Goal: Task Accomplishment & Management: Use online tool/utility

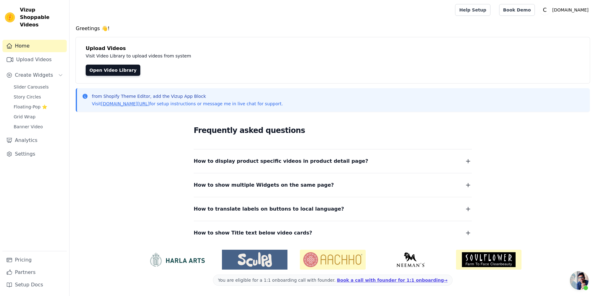
scroll to position [21, 0]
click at [47, 54] on link "Upload Videos" at bounding box center [34, 59] width 64 height 12
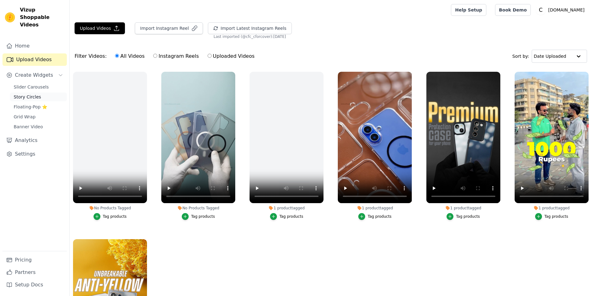
click at [39, 93] on link "Story Circles" at bounding box center [38, 97] width 57 height 9
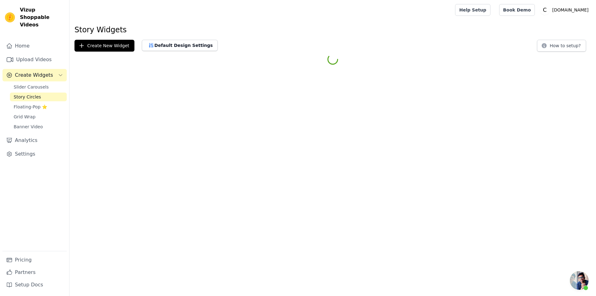
scroll to position [21, 0]
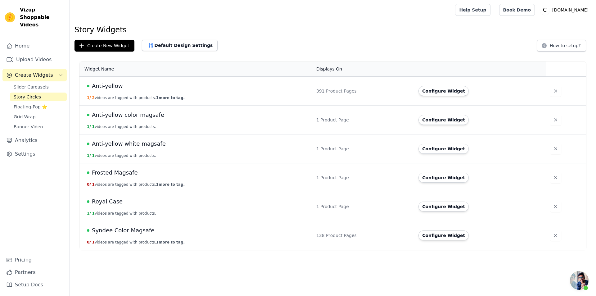
click at [90, 98] on span "1 /" at bounding box center [89, 98] width 4 height 4
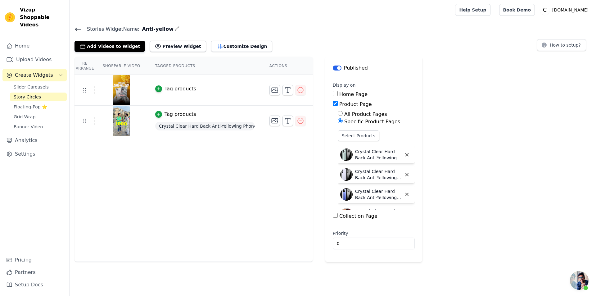
click at [199, 129] on span "Crystal Clear Hard Back Anti-Yellowing Phone Case For Redmi Note 14 SE 5G" at bounding box center [204, 126] width 99 height 9
click at [181, 127] on span "Crystal Clear Hard Back Anti-Yellowing Phone Case For Redmi Note 14 SE 5G" at bounding box center [204, 126] width 99 height 9
click at [158, 113] on button "Tag products" at bounding box center [175, 114] width 41 height 7
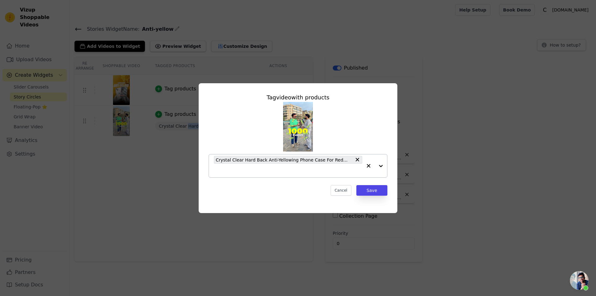
click at [342, 162] on span "Crystal Clear Hard Back Anti-Yellowing Phone Case For Redmi Note 14 SE 5G" at bounding box center [284, 159] width 136 height 7
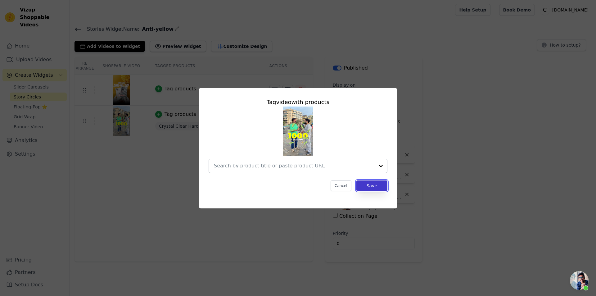
click at [371, 186] on button "Save" at bounding box center [372, 185] width 31 height 11
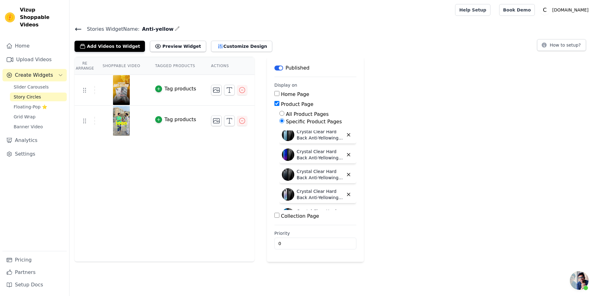
scroll to position [6616, 0]
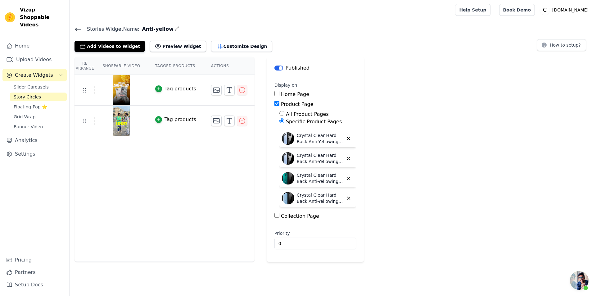
click at [80, 29] on icon at bounding box center [78, 29] width 6 height 2
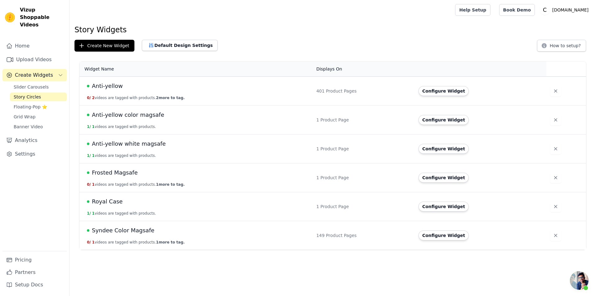
click at [93, 155] on span "1" at bounding box center [93, 155] width 2 height 4
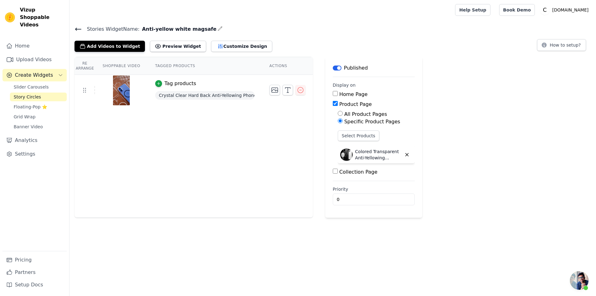
click at [75, 28] on icon at bounding box center [78, 28] width 7 height 7
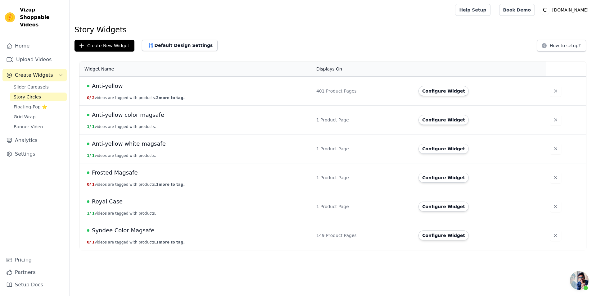
click at [104, 236] on td "Syndee Color Magsafe 0 / 1 videos are tagged with products. 1 more to tag." at bounding box center [196, 235] width 233 height 29
click at [107, 231] on span "Syndee Color Magsafe" at bounding box center [123, 230] width 62 height 9
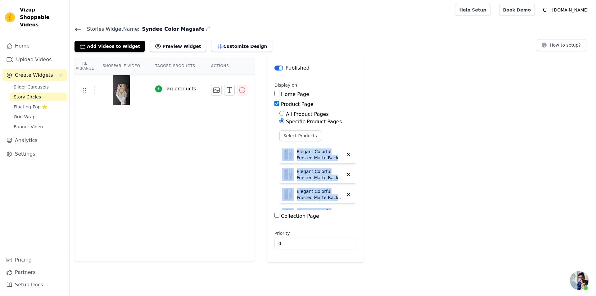
drag, startPoint x: 308, startPoint y: 189, endPoint x: 279, endPoint y: 157, distance: 44.0
click at [280, 157] on div "Select Products Elegant Colorful Frosted Matte Back With MagSafe Support Back C…" at bounding box center [318, 170] width 77 height 80
copy div "Elegant Colorful Frosted Matte Back With MagSafe Support Back Case For Redmi No…"
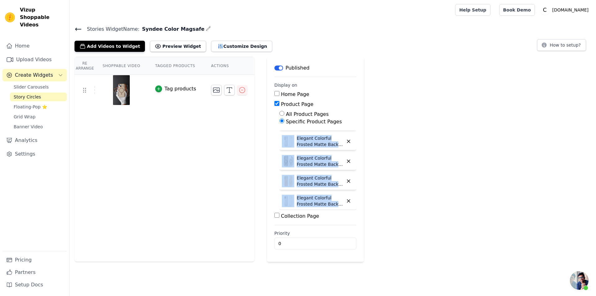
scroll to position [3037, 0]
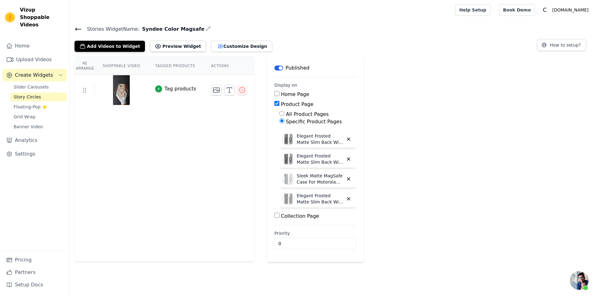
click at [381, 207] on div "Re Arrange Shoppable Video Tagged Products Actions Tag products Save Videos In …" at bounding box center [333, 159] width 527 height 205
click at [75, 28] on icon at bounding box center [78, 28] width 7 height 7
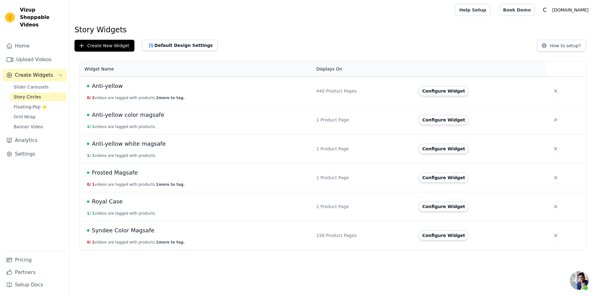
click at [114, 98] on button "0 / 2 videos are tagged with products. 2 more to tag." at bounding box center [136, 97] width 98 height 5
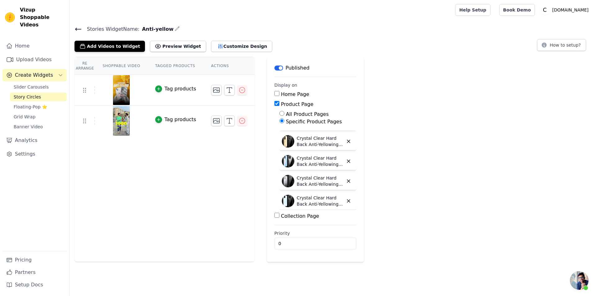
scroll to position [7751, 0]
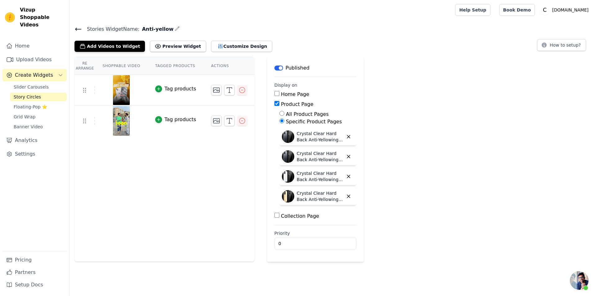
click at [80, 27] on icon at bounding box center [78, 28] width 7 height 7
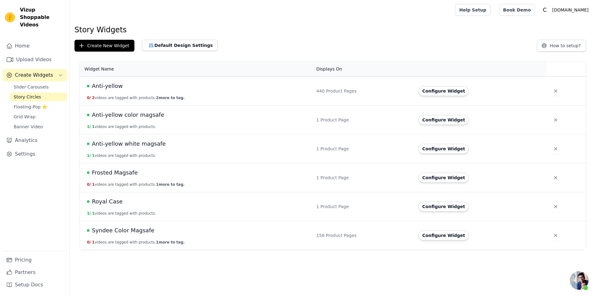
click at [103, 99] on button "0 / 2 videos are tagged with products. 2 more to tag." at bounding box center [136, 97] width 98 height 5
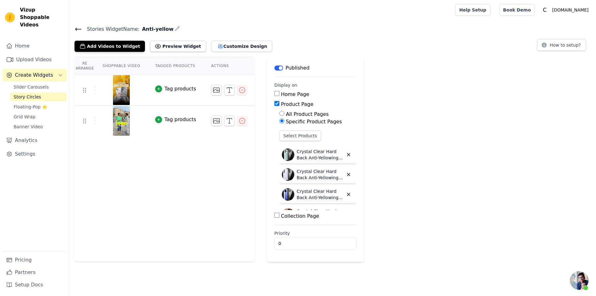
click at [297, 152] on p "Crystal Clear Hard Back Anti-Yellowing Phone Case For Redmi Note 14 SE 5G" at bounding box center [320, 154] width 47 height 12
copy div "Crystal Clear Hard Back Anti-Yellowing Phone Case For Redmi Note 14 SE 5G"
click at [76, 31] on icon at bounding box center [78, 28] width 7 height 7
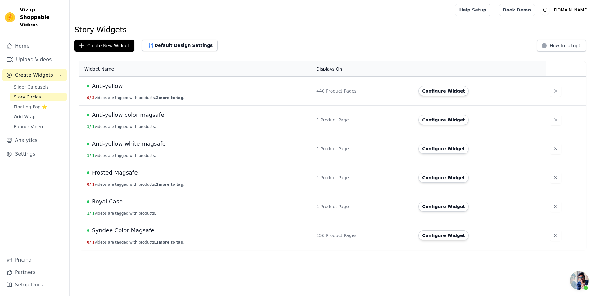
scroll to position [21, 0]
click at [124, 232] on span "Syndee Color Magsafe" at bounding box center [123, 230] width 62 height 9
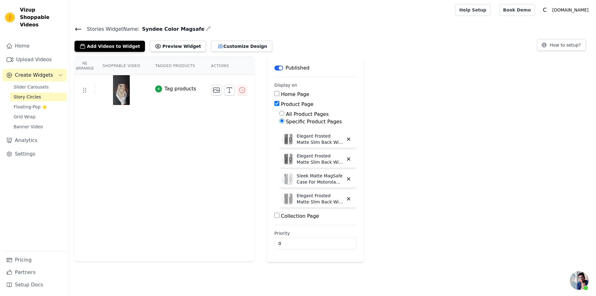
scroll to position [2627, 0]
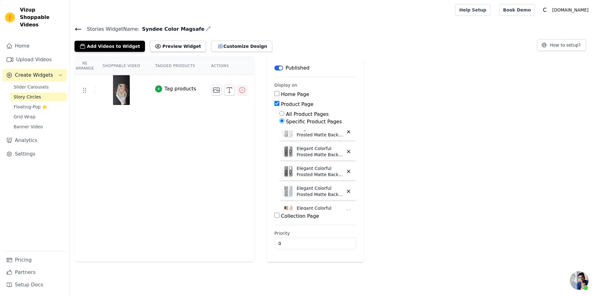
click at [307, 186] on p "Elegant Colorful Frosted Matte Back With MagSafe Support Back Case For Samsung …" at bounding box center [320, 191] width 47 height 12
copy div "Elegant Colorful Frosted Matte Back With MagSafe Support Back Case For Samsung …"
click at [298, 207] on p "Elegant Colorful Frosted Matte Back With MagSafe Support Back Case For Oppo Ren…" at bounding box center [320, 211] width 47 height 12
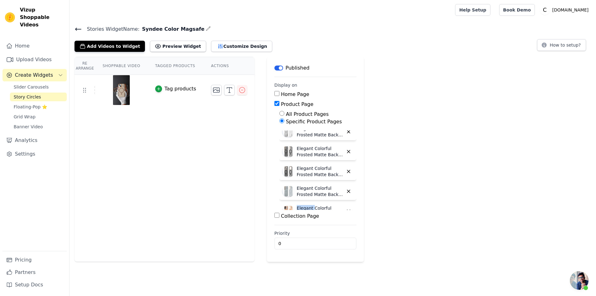
click at [298, 207] on p "Elegant Colorful Frosted Matte Back With MagSafe Support Back Case For Oppo Ren…" at bounding box center [320, 211] width 47 height 12
copy div "Elegant Colorful Frosted Matte Back With MagSafe Support Back Case For Oppo Ren…"
click at [303, 153] on p "Elegant Colorful Frosted Matte Back With MagSafe Support Back Case For Samsung …" at bounding box center [320, 151] width 47 height 12
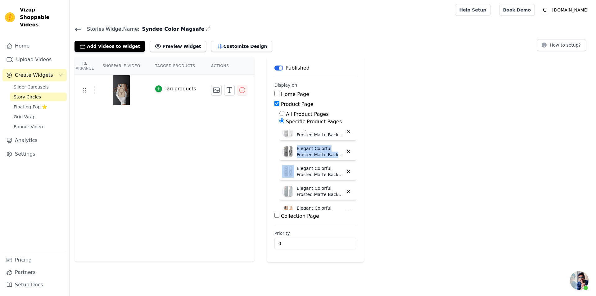
click at [303, 153] on p "Elegant Colorful Frosted Matte Back With MagSafe Support Back Case For Samsung …" at bounding box center [320, 151] width 47 height 12
copy div "Elegant Colorful Frosted Matte Back With MagSafe Support Back Case For Samsung …"
click at [381, 154] on div "Re Arrange Shoppable Video Tagged Products Actions Tag products Save Videos In …" at bounding box center [333, 159] width 527 height 205
